Goal: Find specific page/section: Find specific page/section

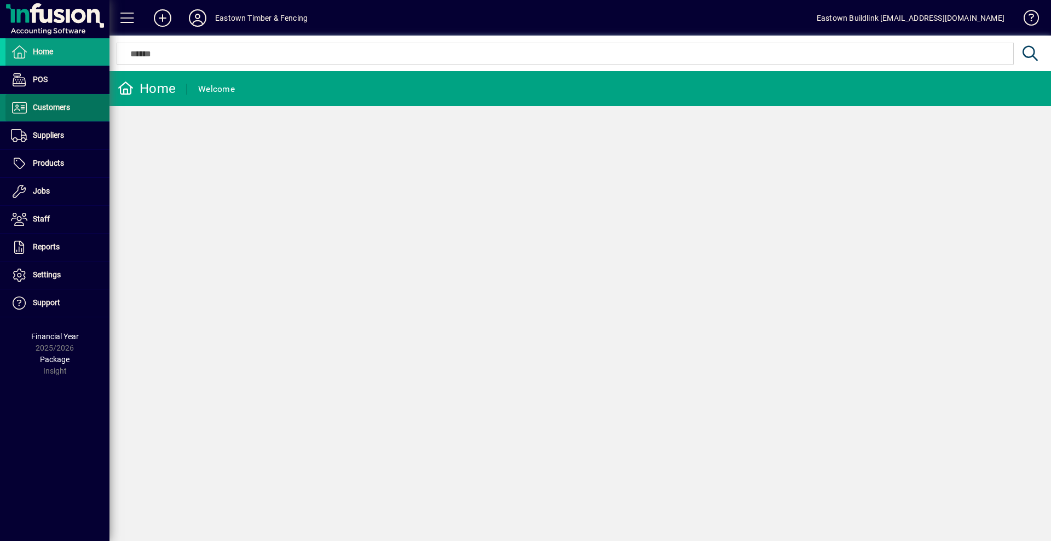
click at [53, 119] on span at bounding box center [57, 108] width 104 height 26
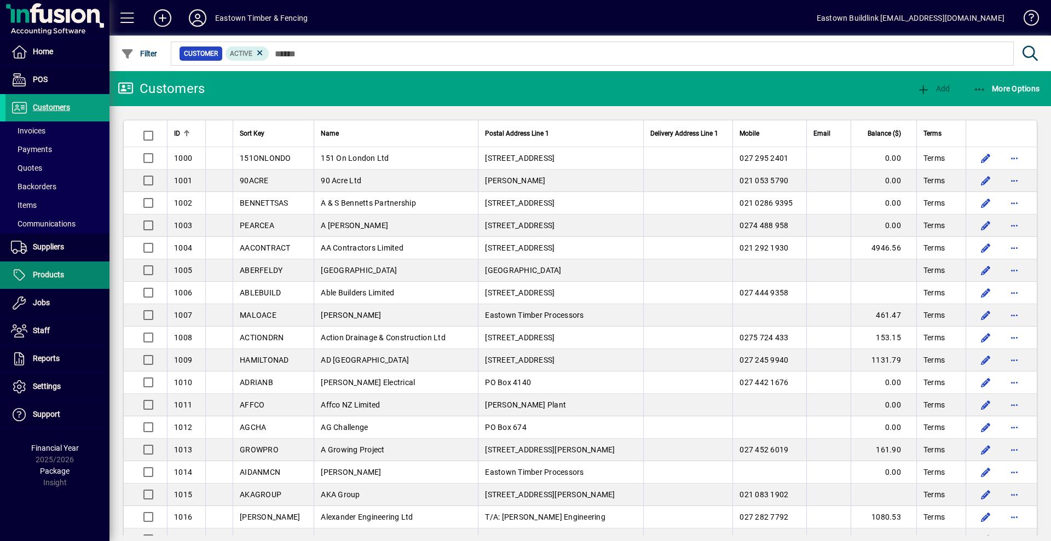
click at [47, 289] on li "Products Receipts Transfers Write Offs Serial Numbers Pricebooks Stocktakes Pri…" at bounding box center [54, 276] width 109 height 28
click at [45, 280] on span "Products" at bounding box center [34, 275] width 59 height 13
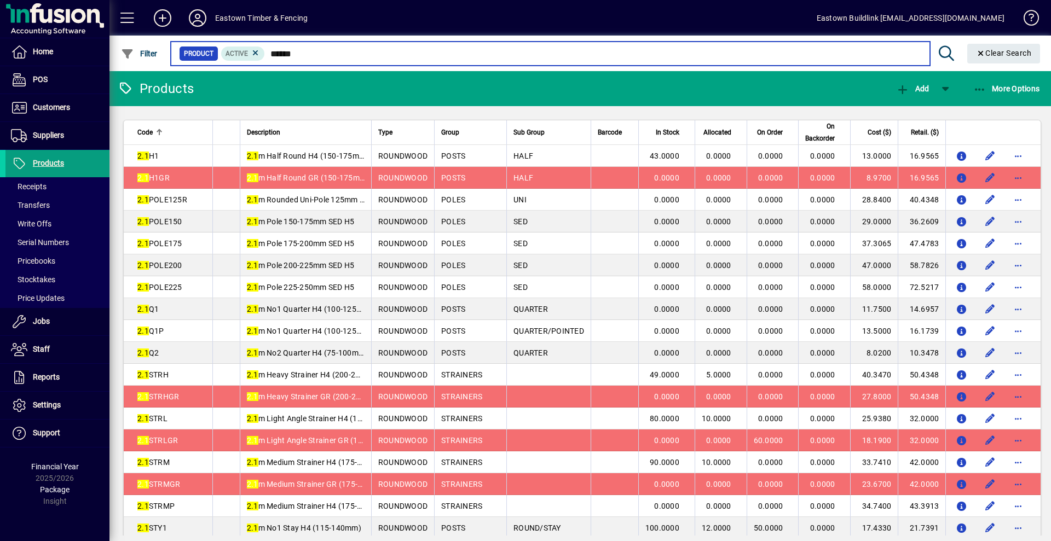
type input "*******"
